Goal: Task Accomplishment & Management: Complete application form

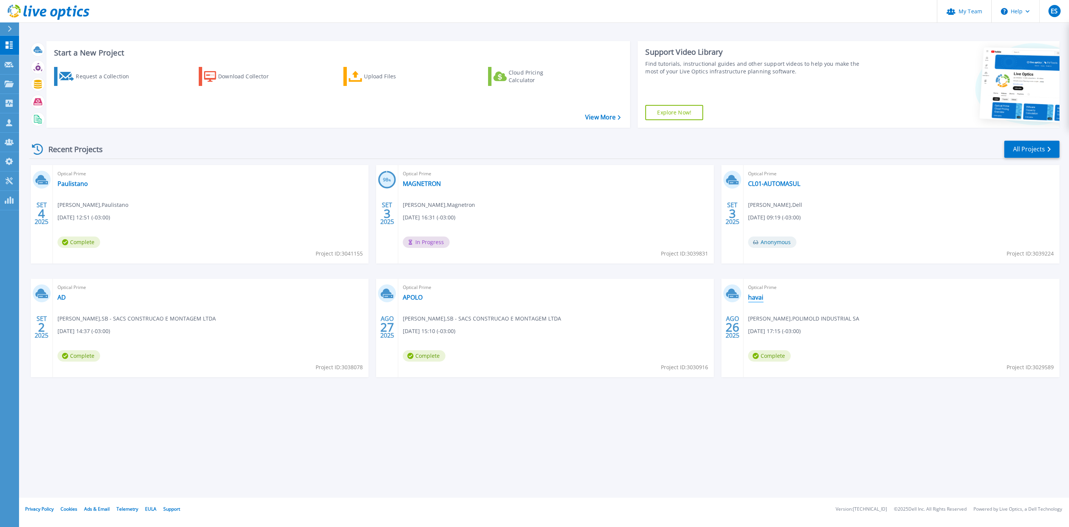
click at [570, 281] on link "havai" at bounding box center [755, 298] width 15 height 8
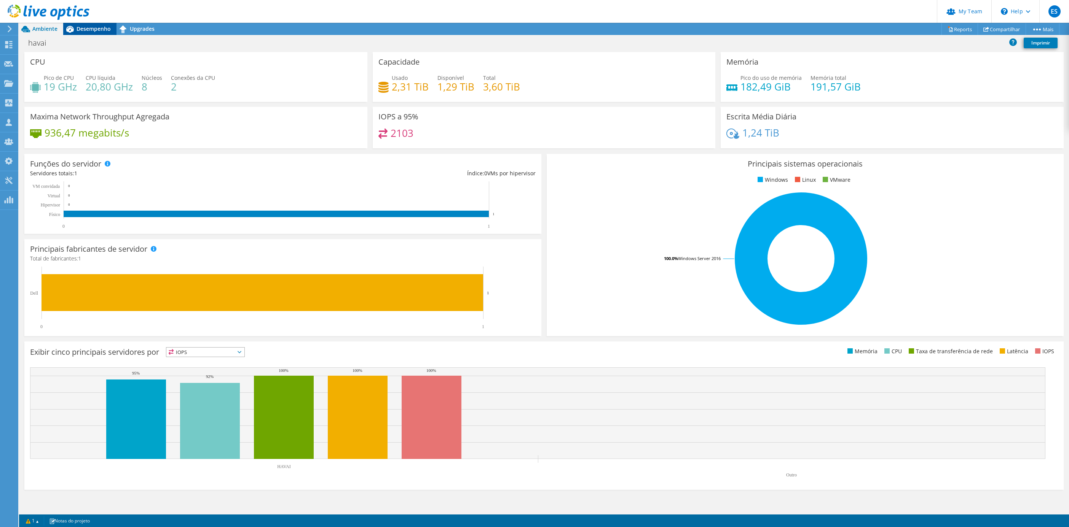
click at [99, 27] on span "Desempenho" at bounding box center [93, 28] width 34 height 7
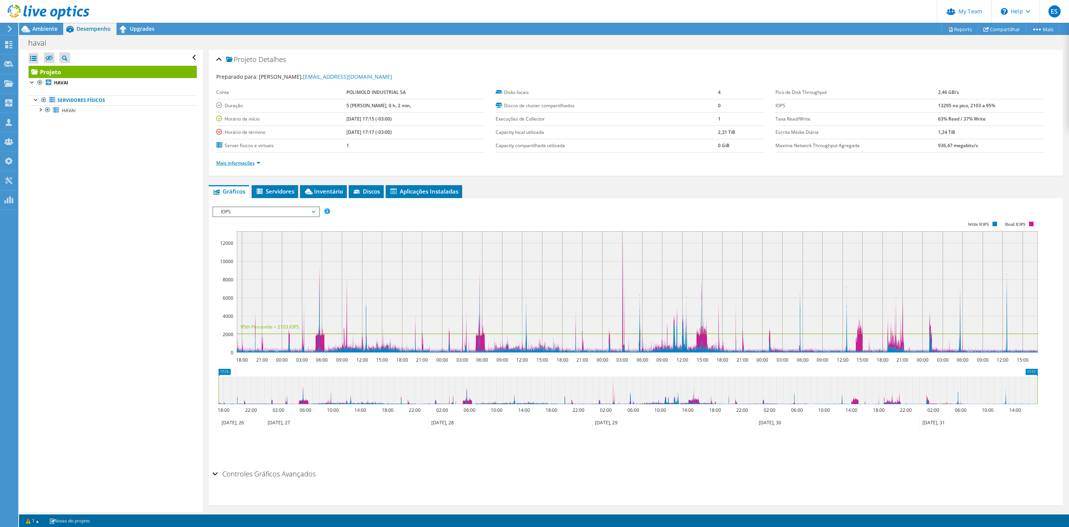
click at [244, 161] on link "Mais informações" at bounding box center [238, 163] width 44 height 6
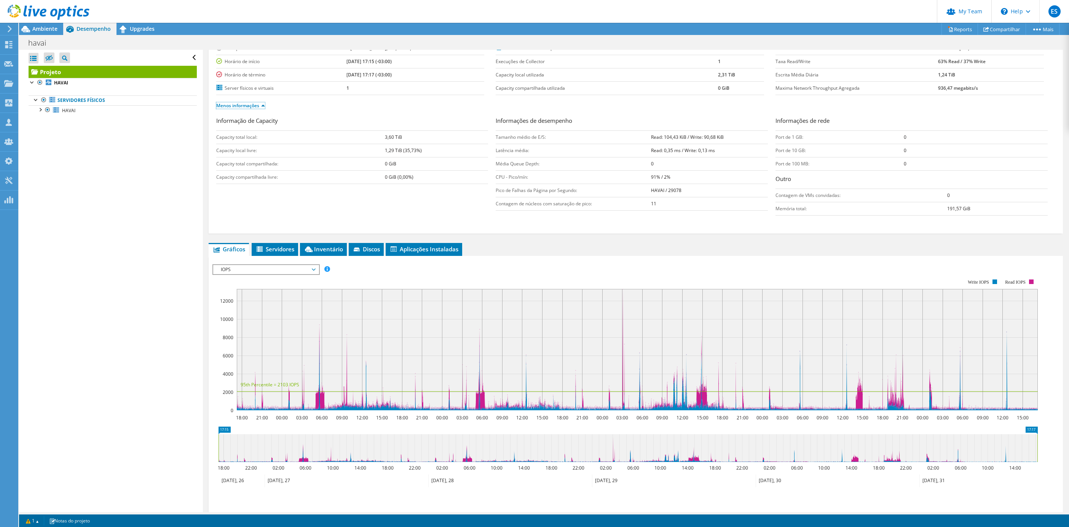
scroll to position [8, 0]
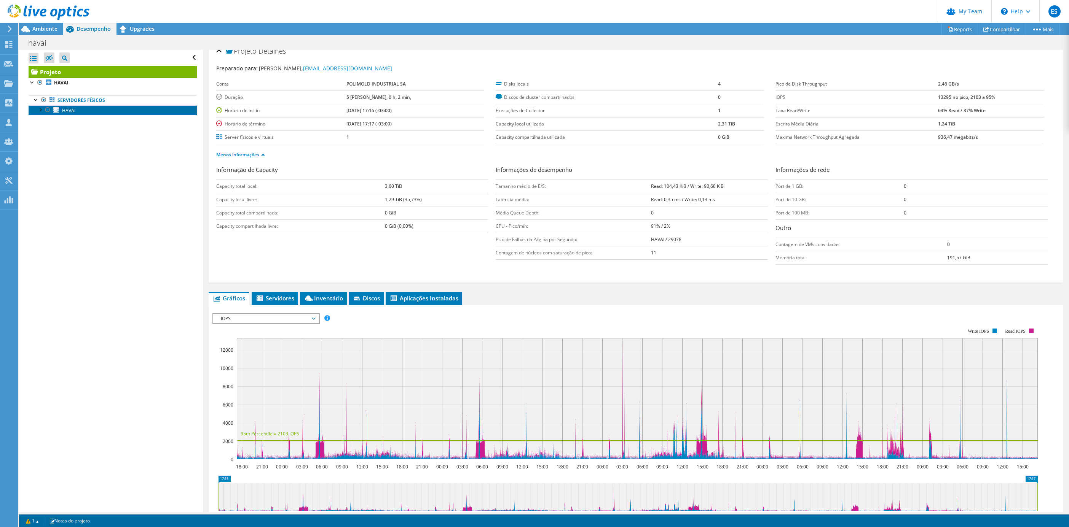
click at [84, 110] on link "HAVAI" at bounding box center [113, 110] width 168 height 10
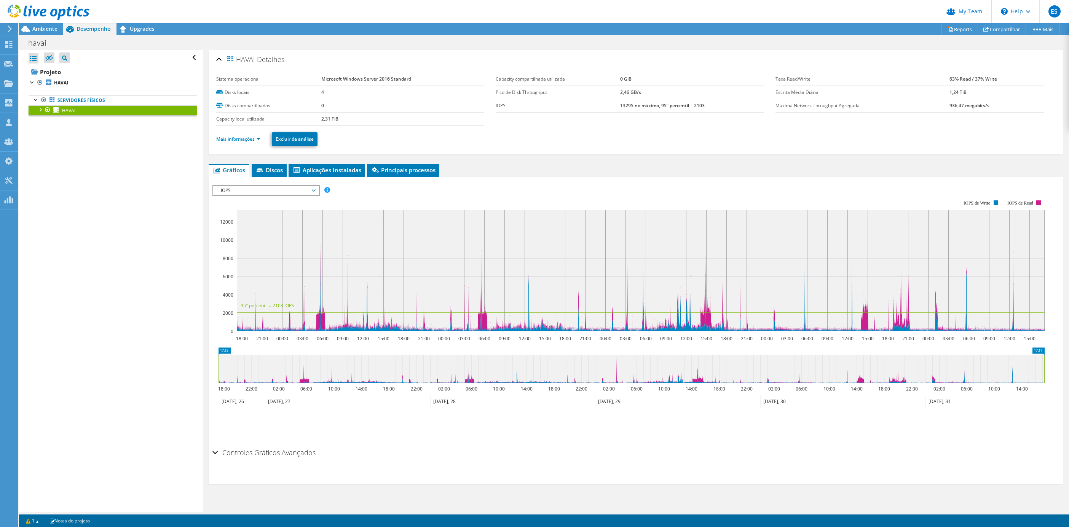
scroll to position [0, 0]
click at [244, 136] on link "Mais informações" at bounding box center [238, 139] width 44 height 6
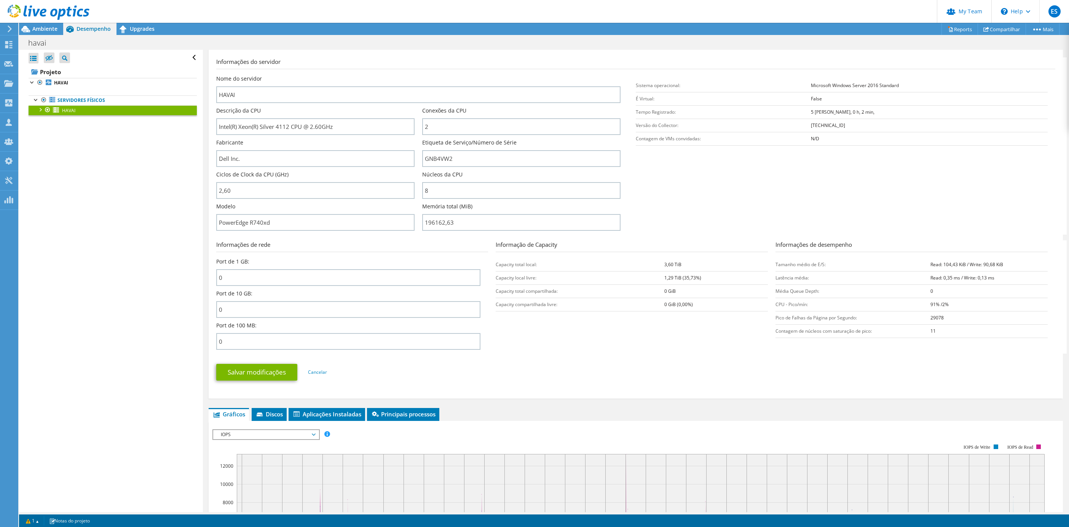
scroll to position [44, 0]
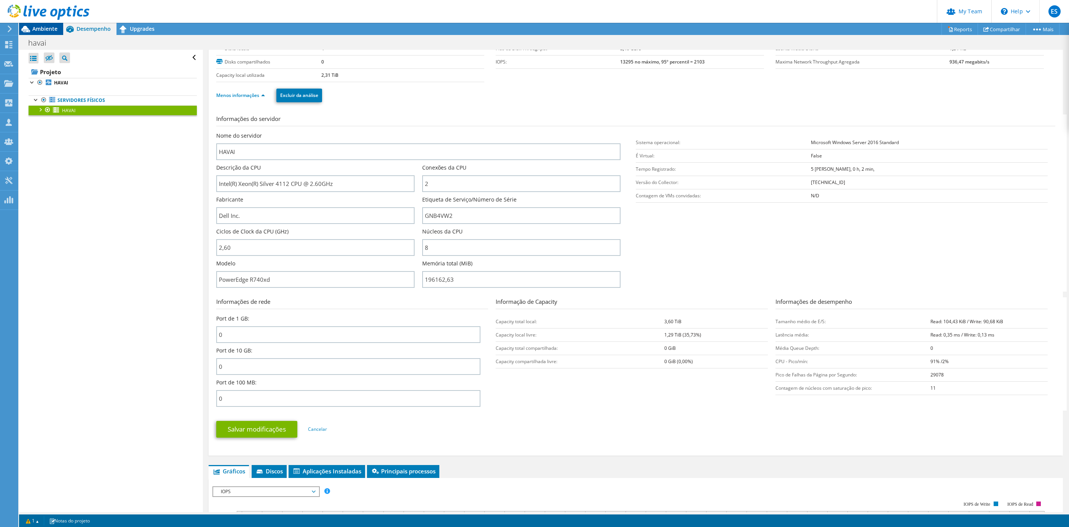
click at [38, 25] on span "Ambiente" at bounding box center [44, 28] width 25 height 7
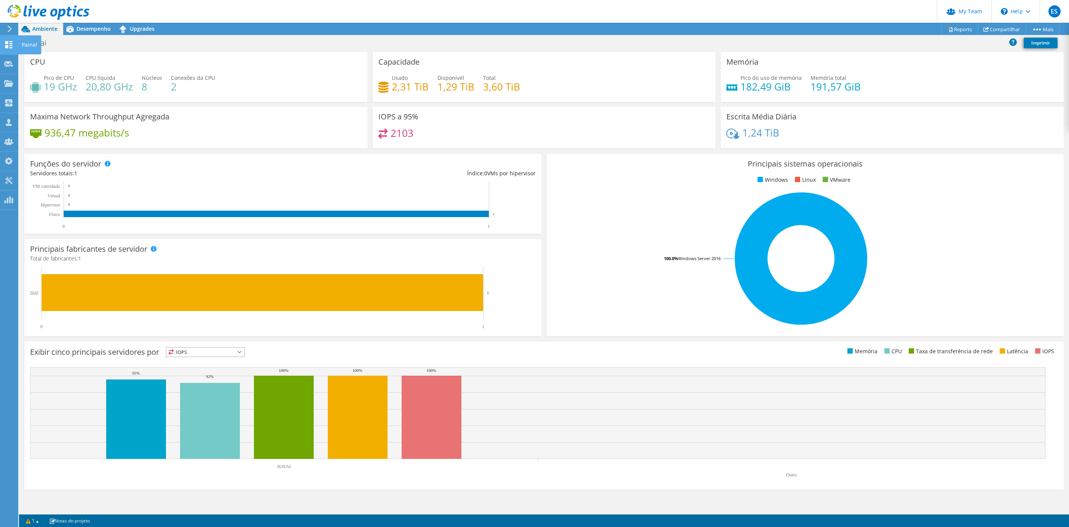
click at [6, 44] on use at bounding box center [8, 44] width 7 height 7
click at [27, 45] on div "Painel" at bounding box center [29, 44] width 23 height 19
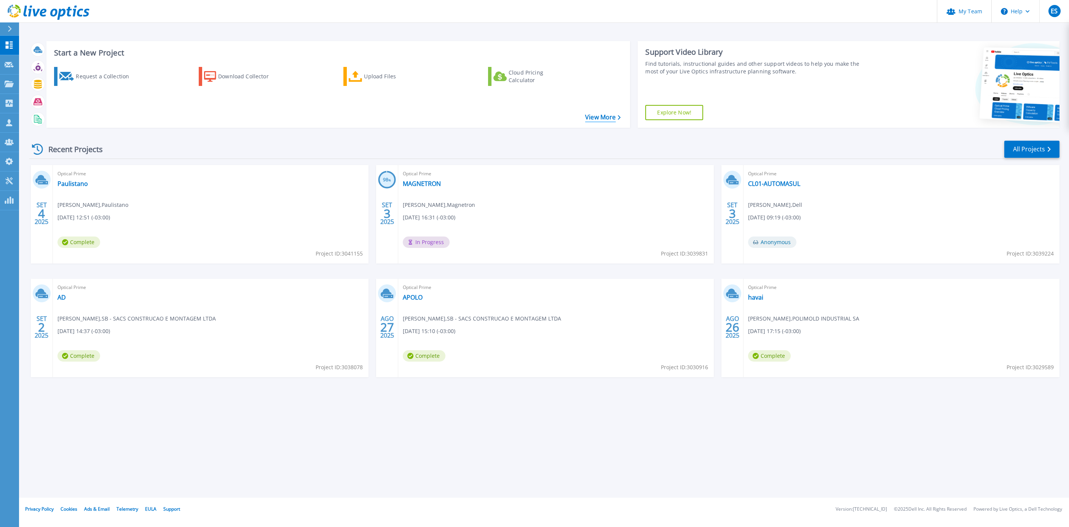
click at [600, 120] on link "View More" at bounding box center [602, 117] width 35 height 7
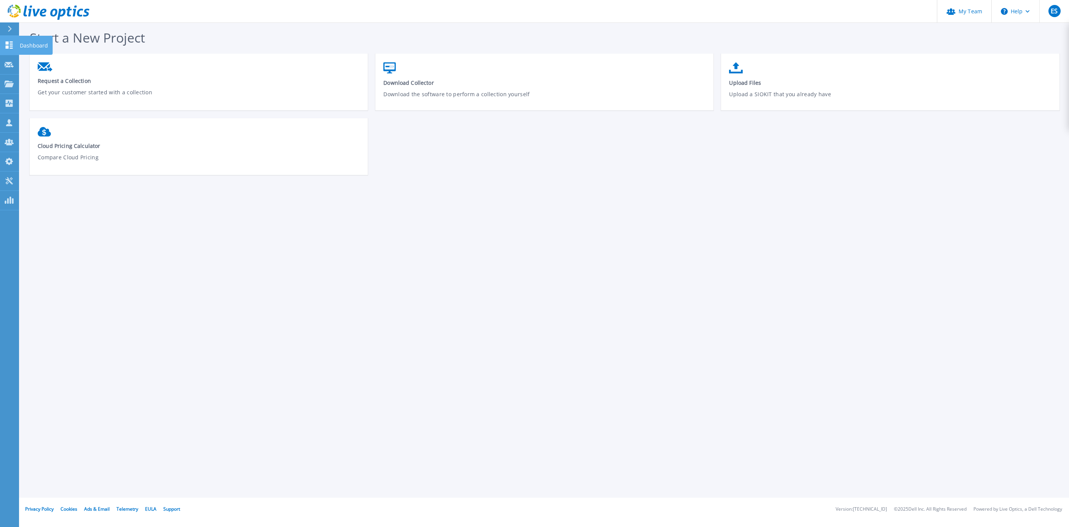
click at [10, 42] on icon at bounding box center [9, 44] width 7 height 7
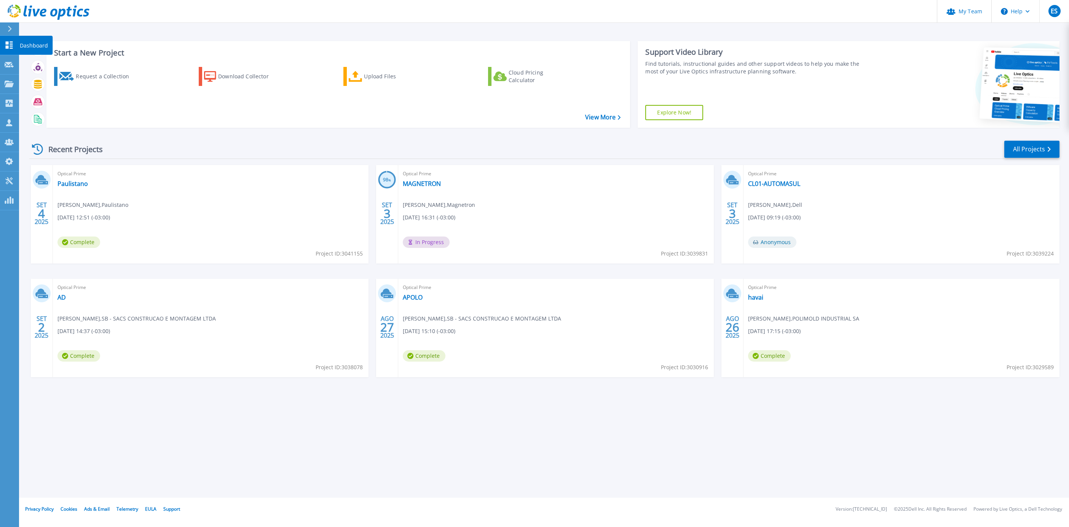
click at [6, 47] on icon at bounding box center [9, 44] width 7 height 7
click at [12, 51] on link "Dashboard Dashboard" at bounding box center [9, 45] width 19 height 19
click at [608, 119] on link "View More" at bounding box center [602, 117] width 35 height 7
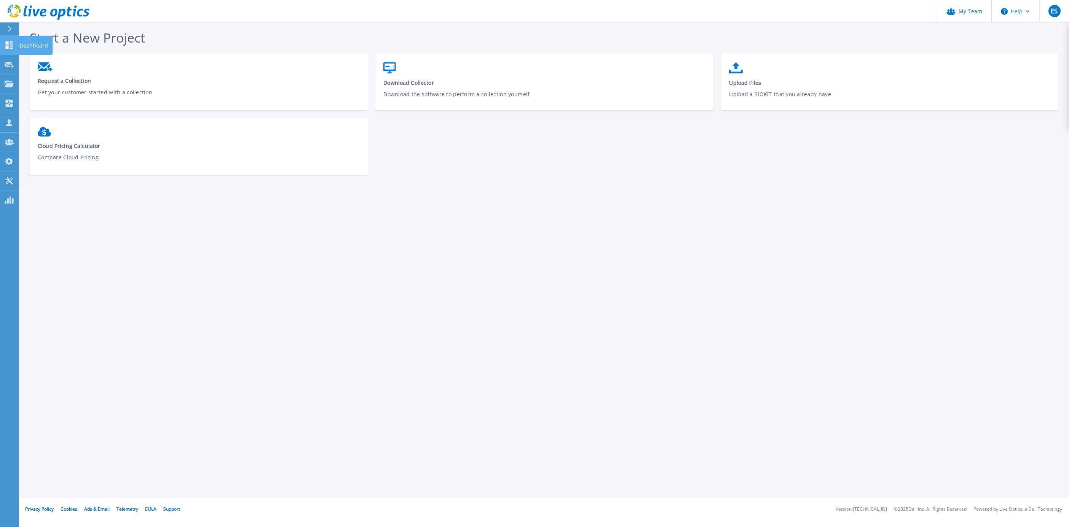
click at [9, 46] on icon at bounding box center [9, 44] width 9 height 7
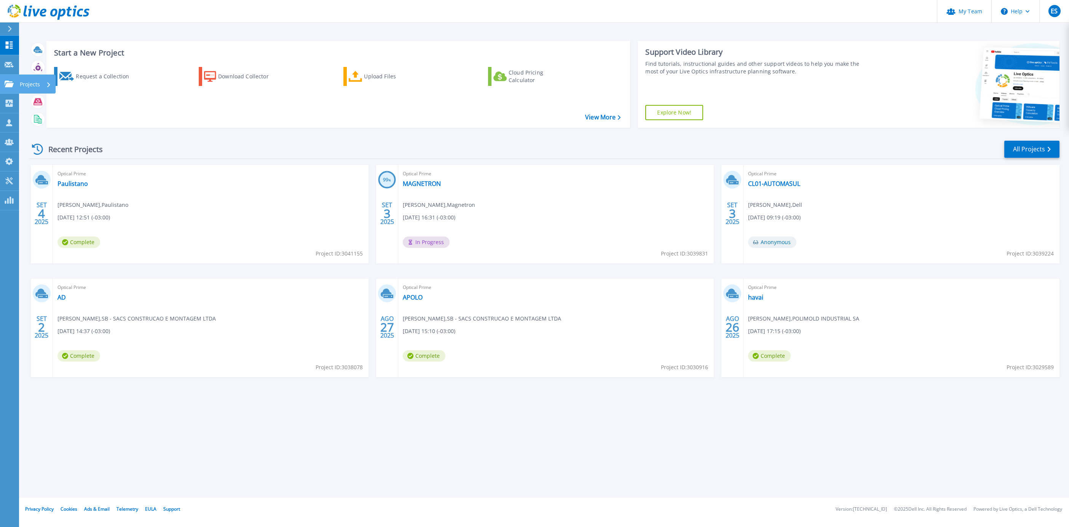
click at [20, 80] on p "Projects" at bounding box center [30, 85] width 20 height 20
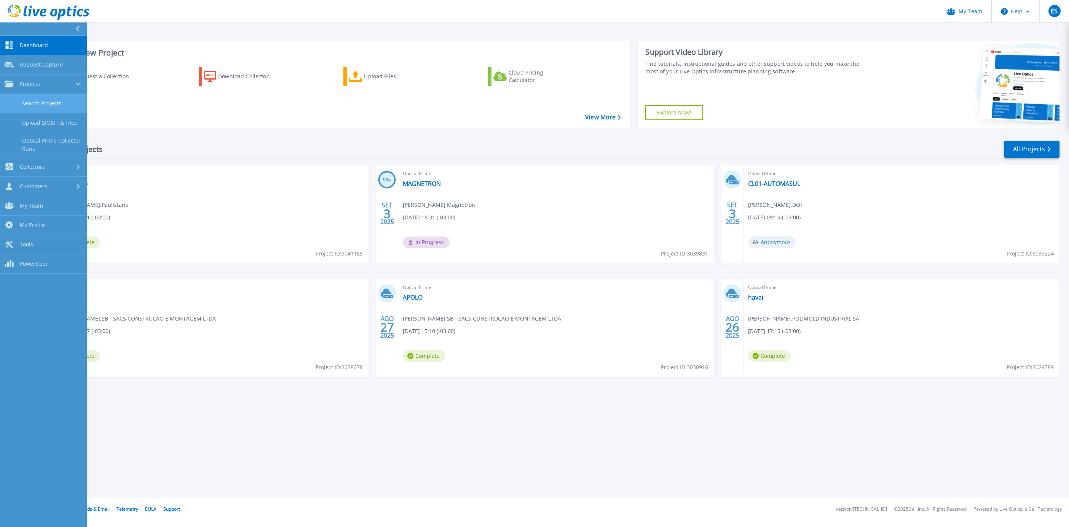
click at [62, 100] on link "Search Projects" at bounding box center [43, 103] width 87 height 19
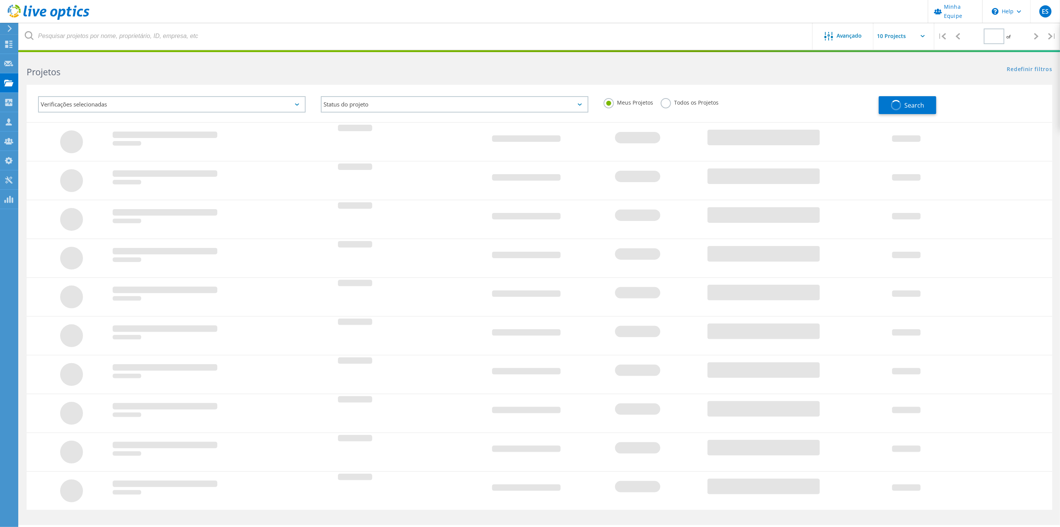
type input "1"
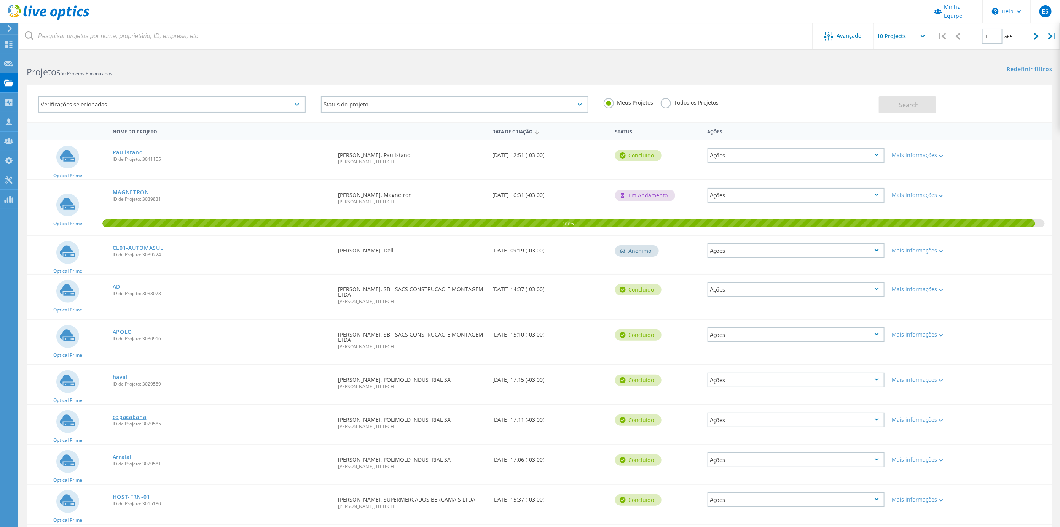
click at [125, 415] on link "copacabana" at bounding box center [130, 417] width 34 height 5
click at [119, 455] on link "Arraial" at bounding box center [122, 457] width 19 height 5
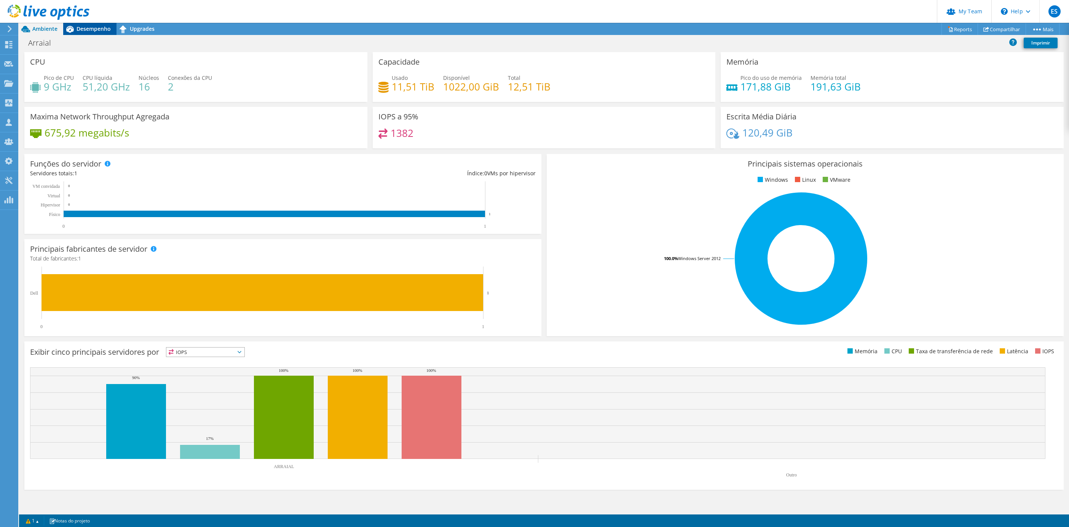
click at [100, 25] on span "Desempenho" at bounding box center [93, 28] width 34 height 7
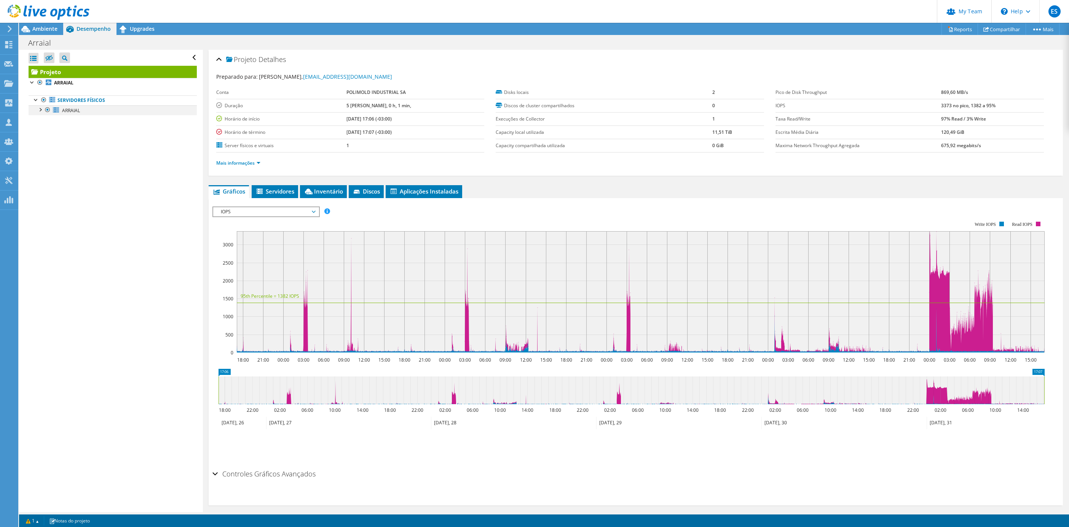
click at [40, 110] on div at bounding box center [40, 109] width 8 height 8
click at [65, 110] on span "ARRAIAL" at bounding box center [71, 110] width 18 height 6
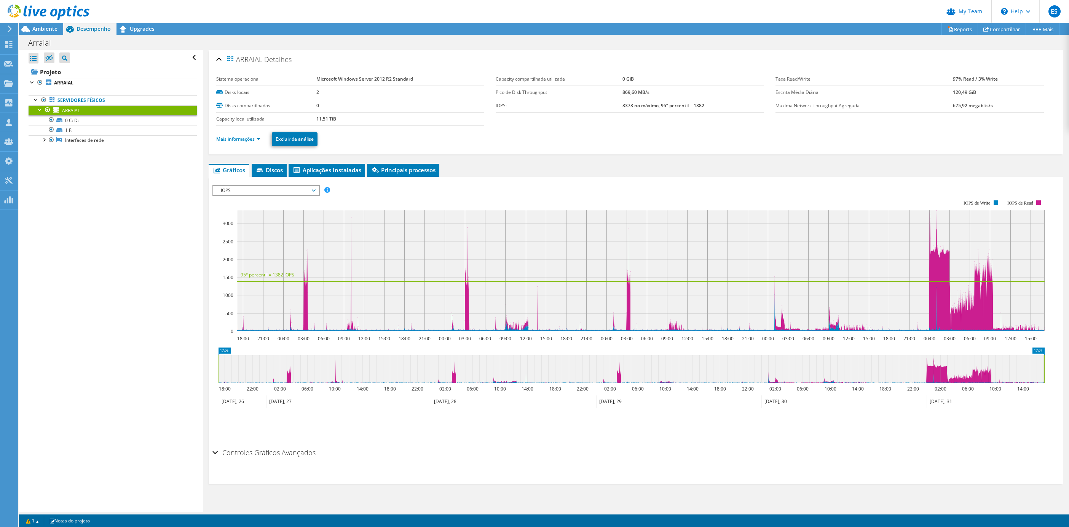
click at [257, 143] on li "Mais informações" at bounding box center [240, 139] width 49 height 8
click at [258, 139] on link "Mais informações" at bounding box center [238, 139] width 44 height 6
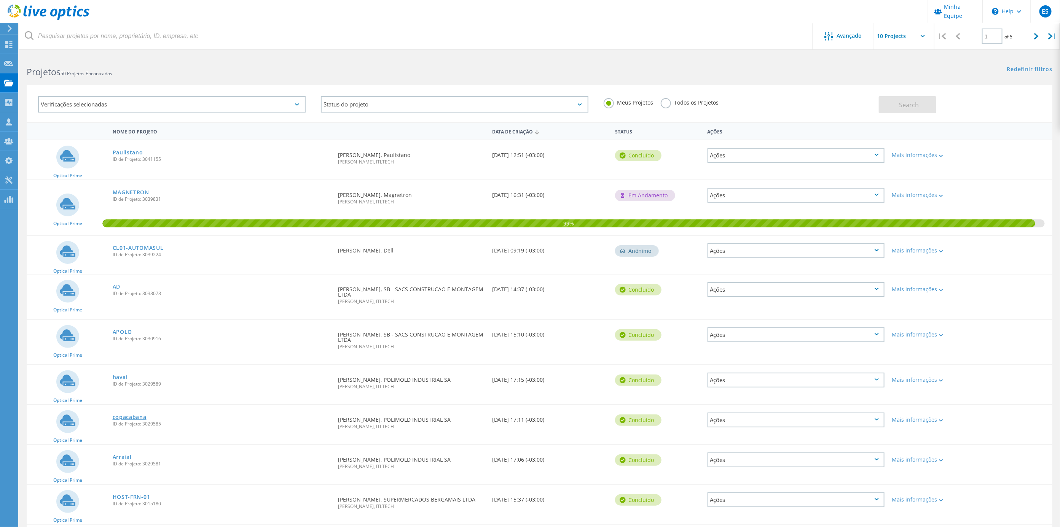
click at [123, 417] on link "copacabana" at bounding box center [130, 417] width 34 height 5
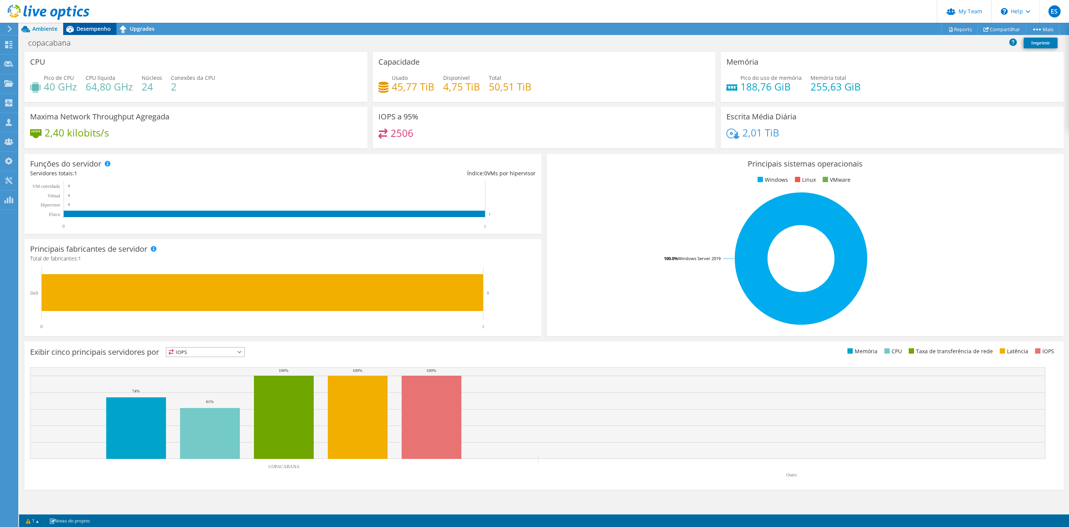
click at [96, 31] on span "Desempenho" at bounding box center [93, 28] width 34 height 7
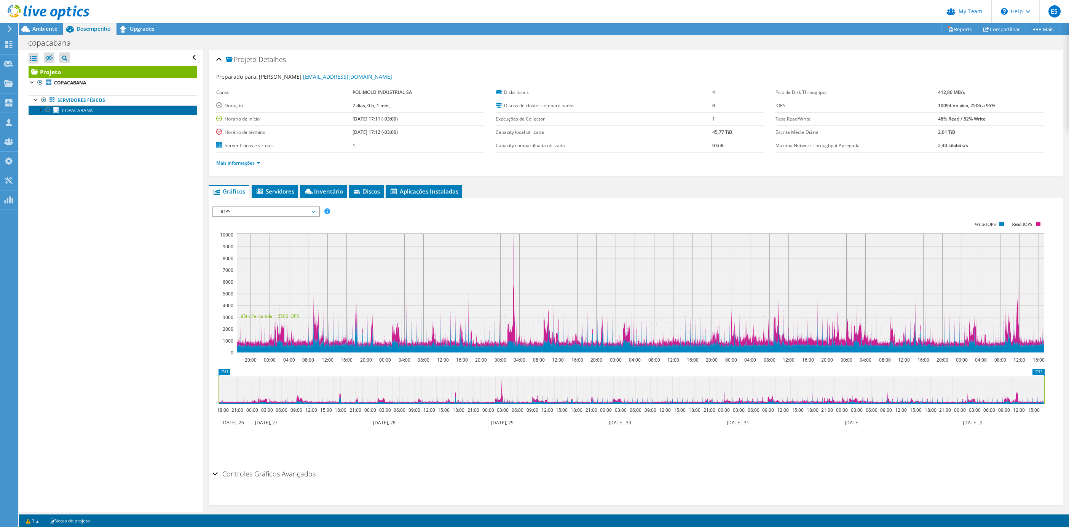
click at [70, 111] on span "COPACABANA" at bounding box center [77, 110] width 31 height 6
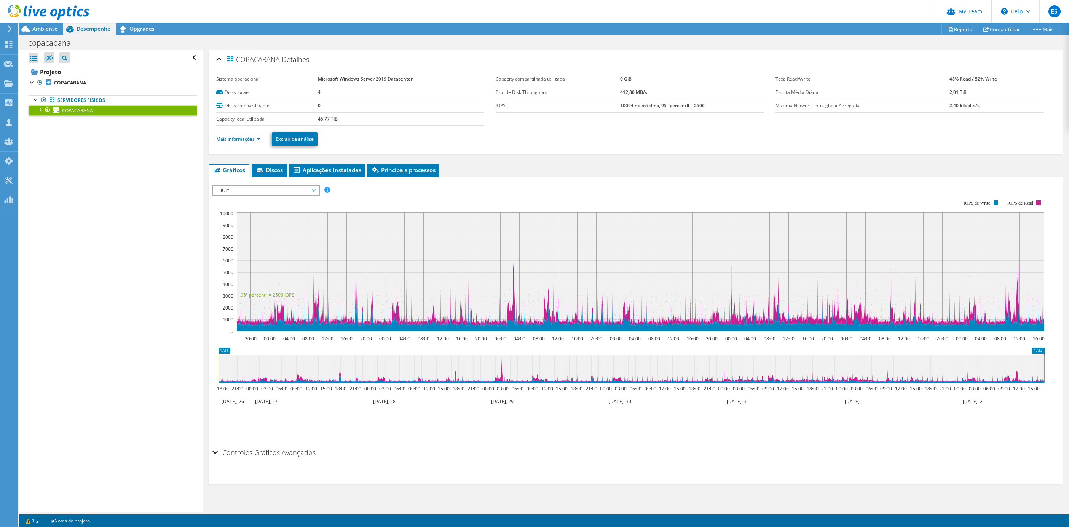
click at [252, 137] on link "Mais informações" at bounding box center [238, 139] width 44 height 6
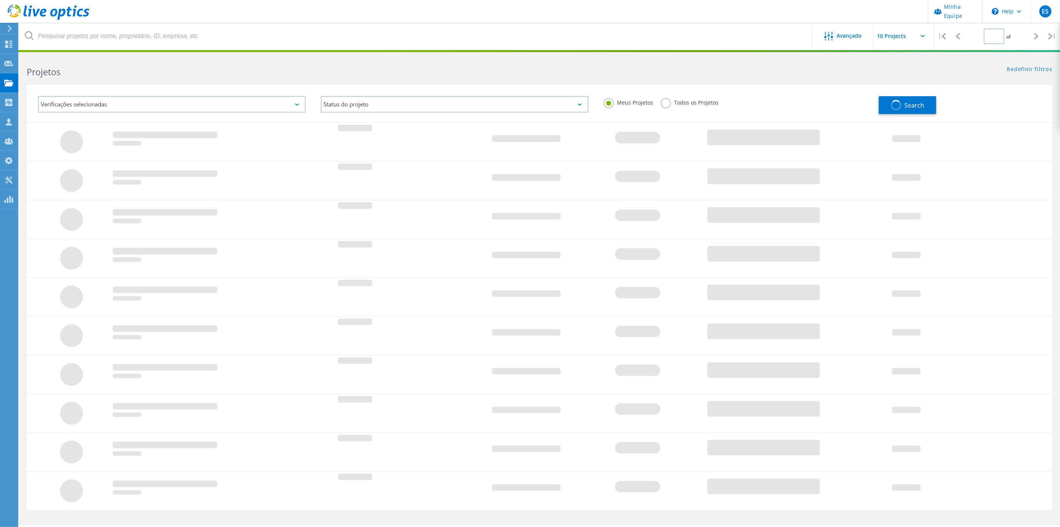
type input "1"
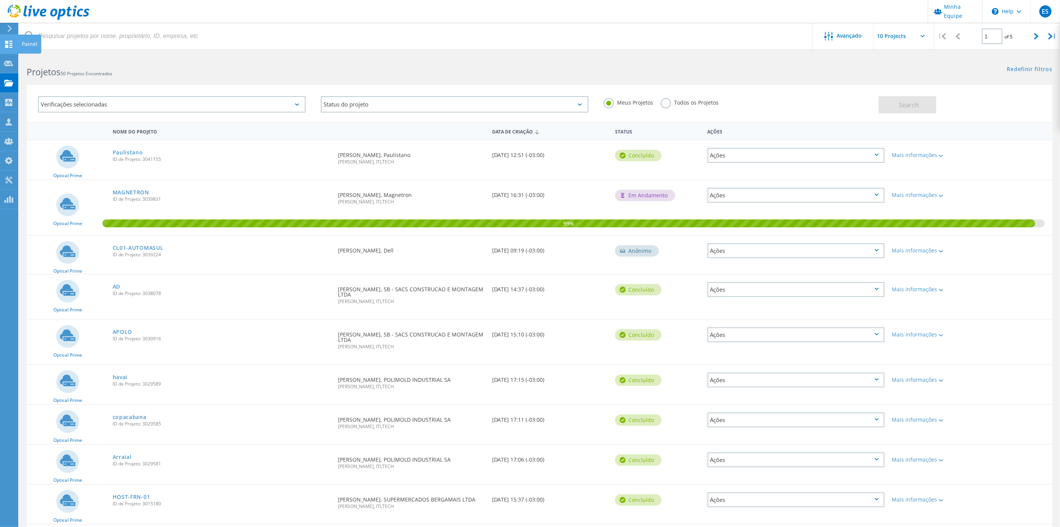
click at [10, 47] on use at bounding box center [8, 44] width 7 height 7
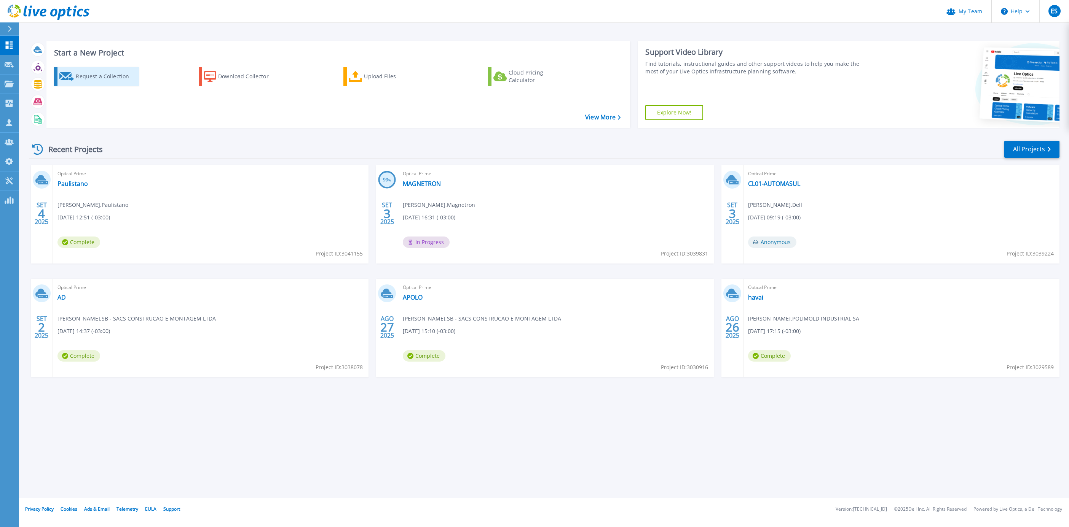
click at [122, 83] on div "Request a Collection" at bounding box center [106, 76] width 61 height 15
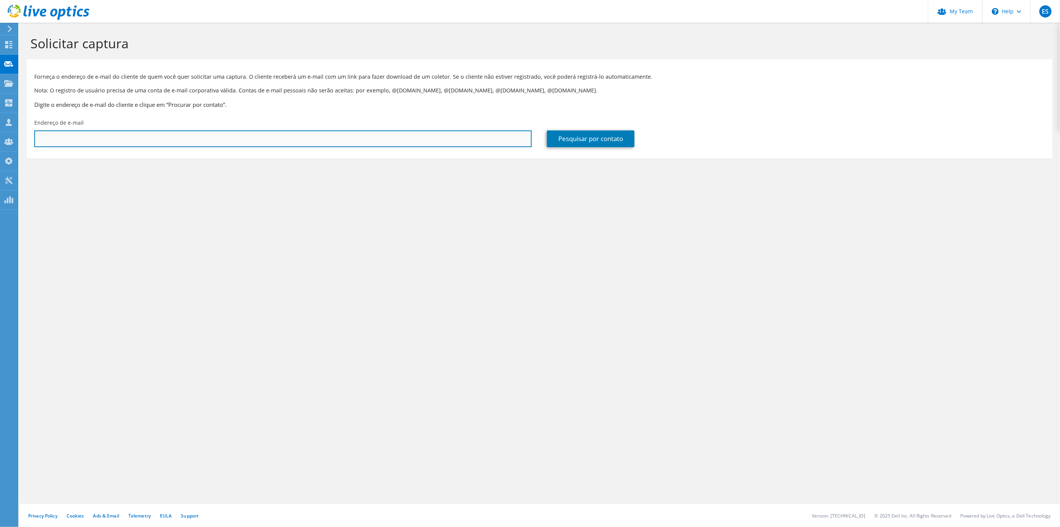
click at [121, 142] on input "text" at bounding box center [282, 139] width 497 height 17
paste input "[EMAIL_ADDRESS][DOMAIN_NAME]"
type input "[EMAIL_ADDRESS][DOMAIN_NAME]"
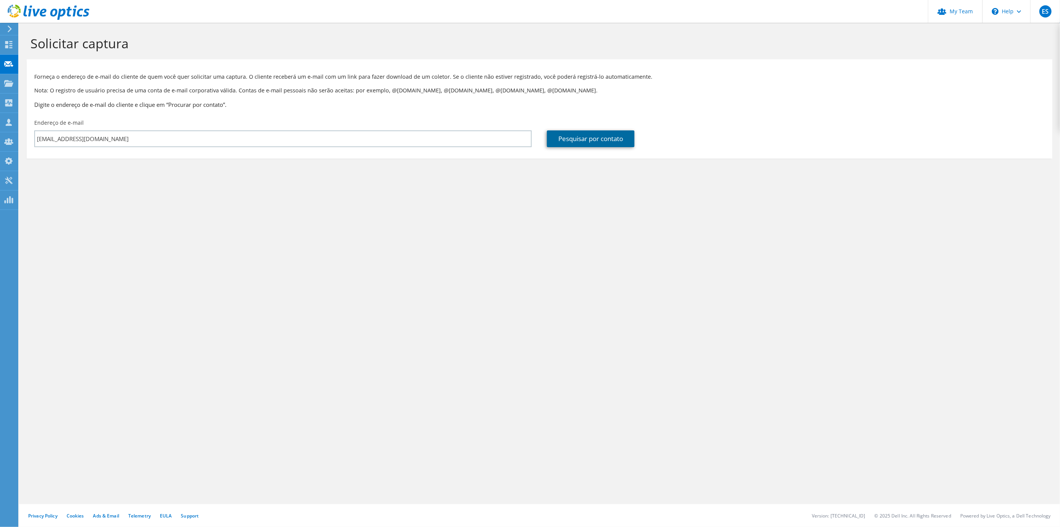
click at [586, 142] on link "Pesquisar por contato" at bounding box center [591, 139] width 88 height 17
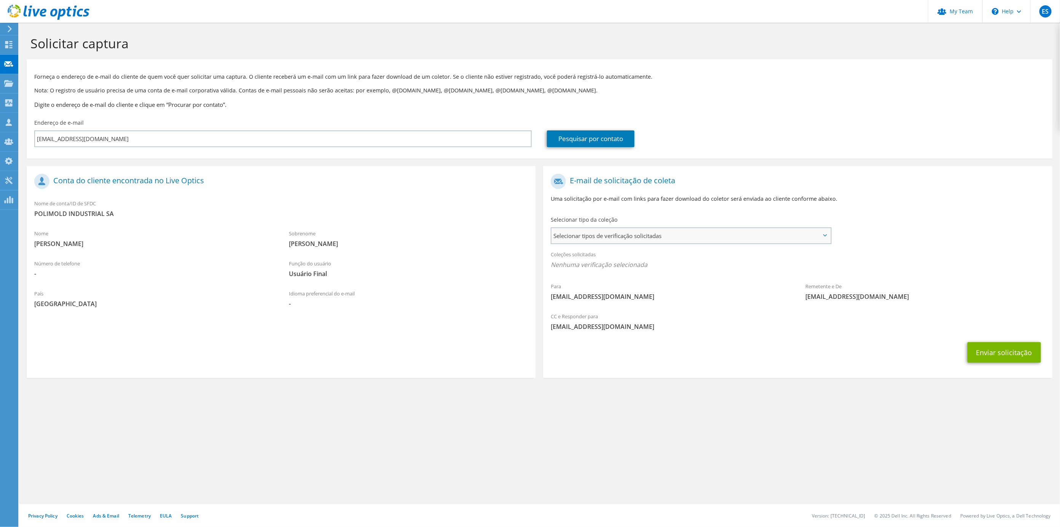
click at [618, 233] on span "Selecionar tipos de verificação solicitadas" at bounding box center [690, 235] width 279 height 15
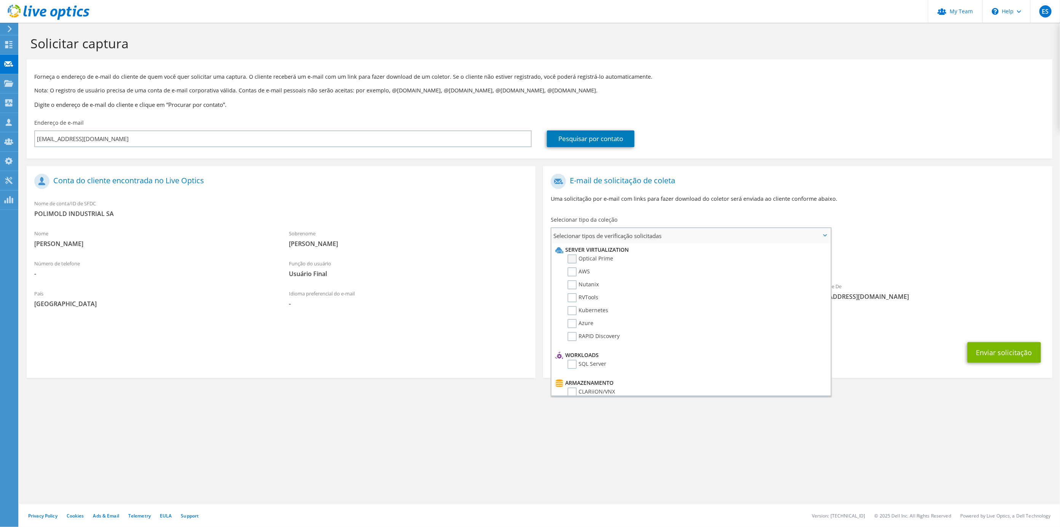
click at [596, 257] on label "Optical Prime" at bounding box center [590, 259] width 46 height 9
click at [0, 0] on input "Optical Prime" at bounding box center [0, 0] width 0 height 0
click at [999, 352] on button "Enviar solicitação" at bounding box center [1003, 355] width 73 height 21
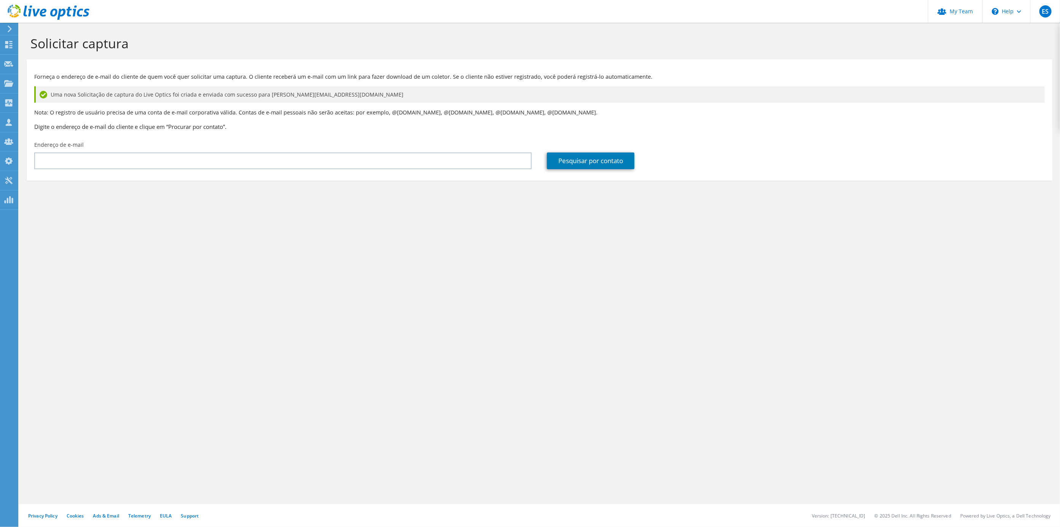
click at [308, 221] on div "Solicitar captura Forneça o endereço de e-mail do cliente de quem você quer sol…" at bounding box center [539, 275] width 1041 height 505
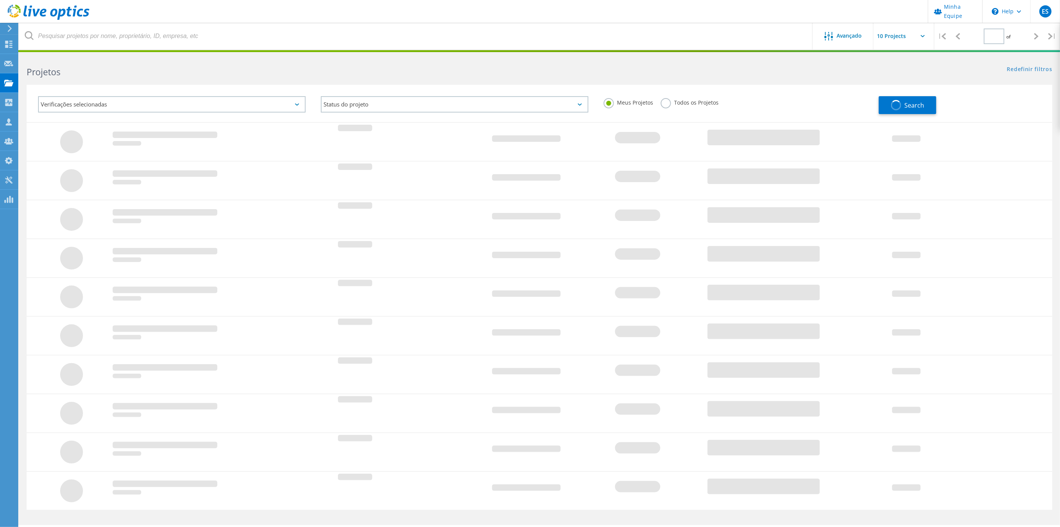
type input "1"
